Goal: Navigation & Orientation: Find specific page/section

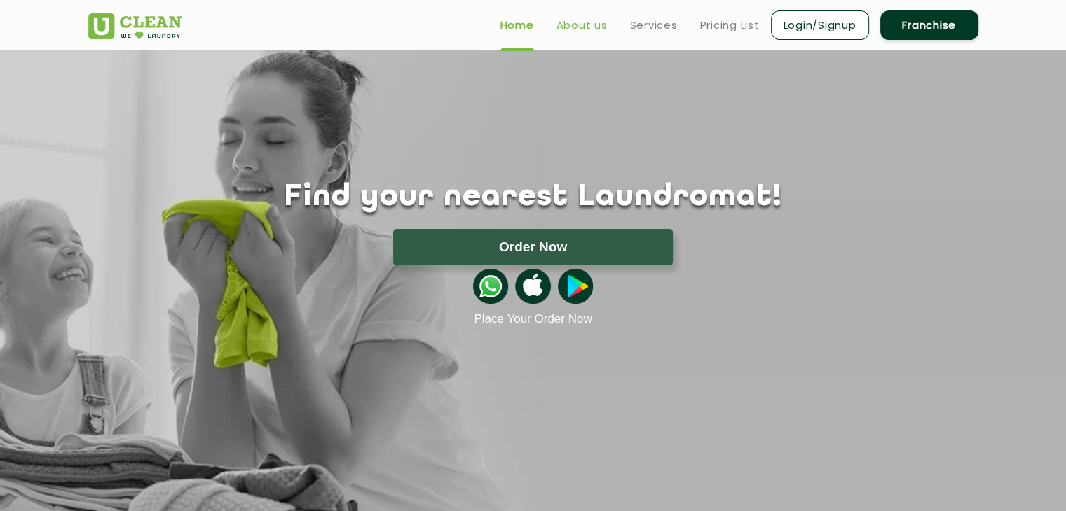
click at [593, 26] on link "About us" at bounding box center [581, 25] width 51 height 17
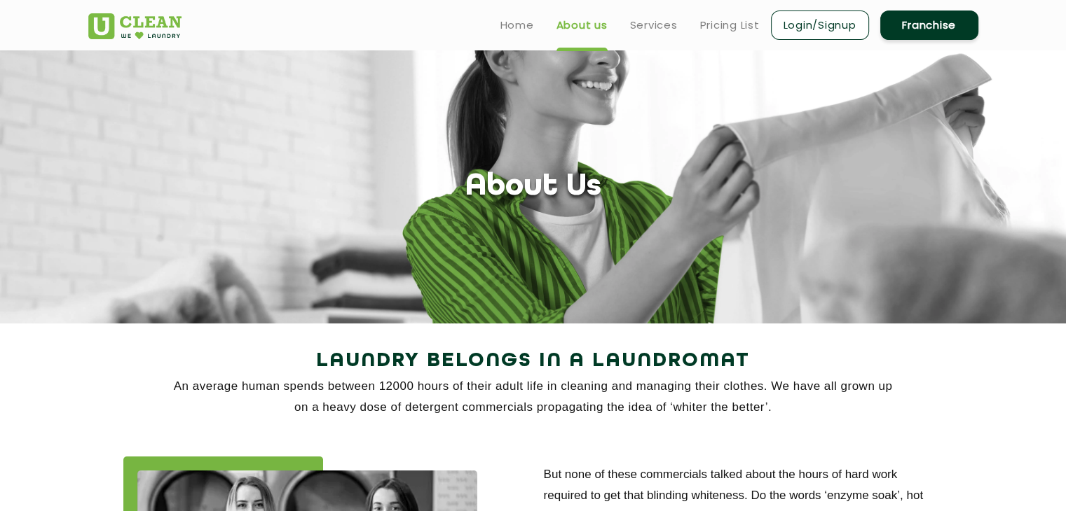
click at [247, 90] on section "About Us" at bounding box center [533, 186] width 1066 height 273
